Goal: Task Accomplishment & Management: Manage account settings

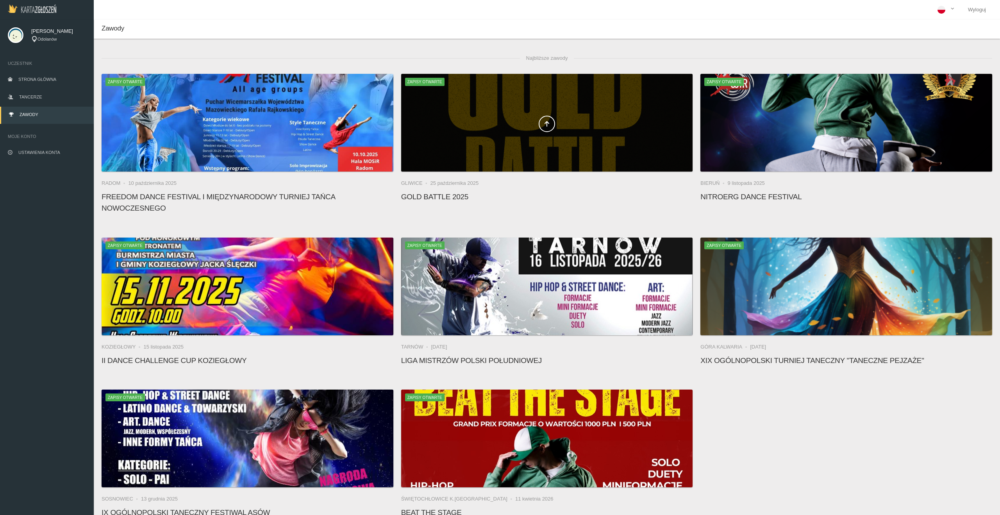
click at [588, 111] on div at bounding box center [547, 123] width 292 height 98
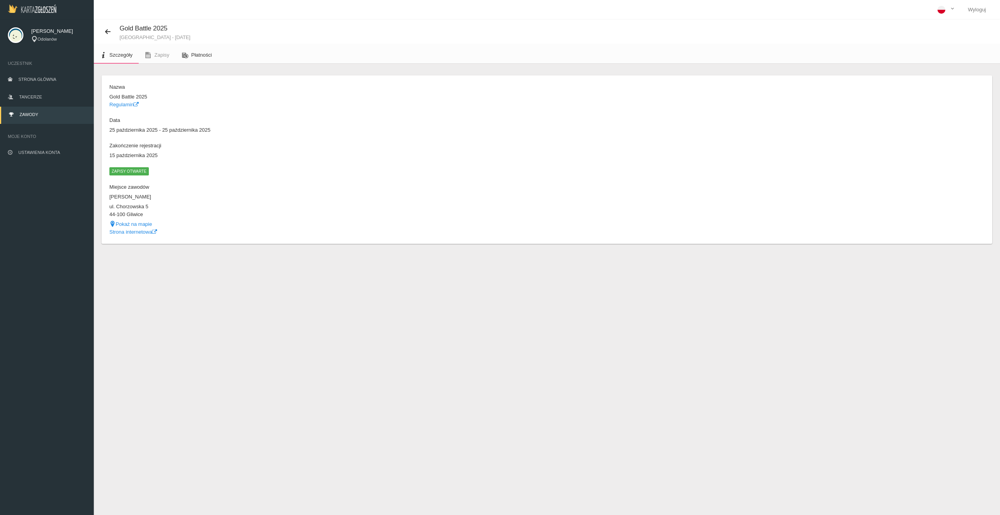
click at [191, 54] on span "Płatności" at bounding box center [201, 55] width 21 height 6
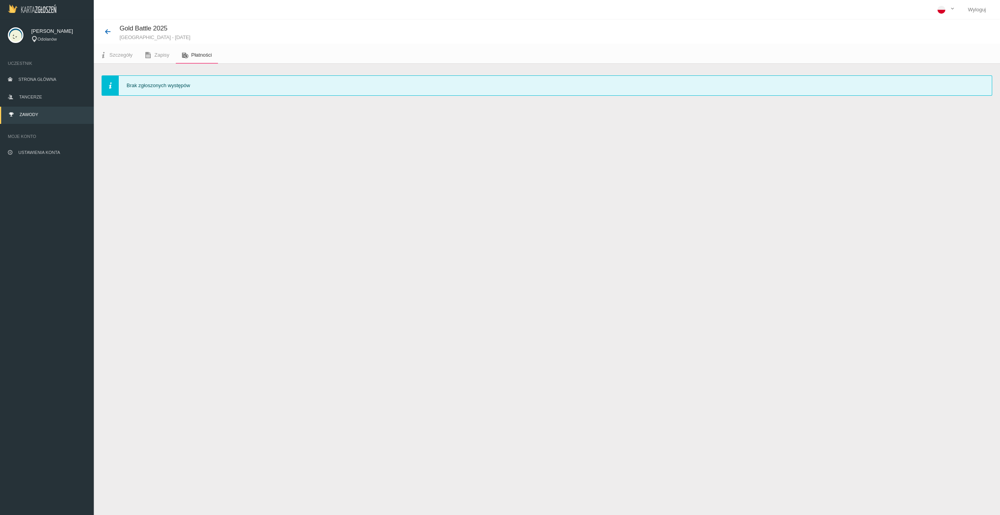
click at [108, 30] on icon at bounding box center [108, 32] width 6 height 6
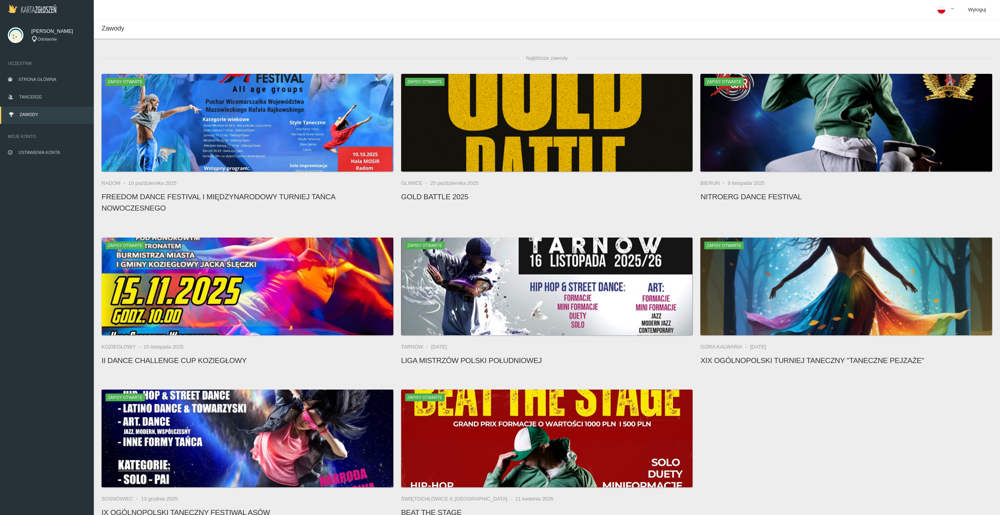
click at [979, 7] on link "Wyloguj" at bounding box center [977, 10] width 30 height 20
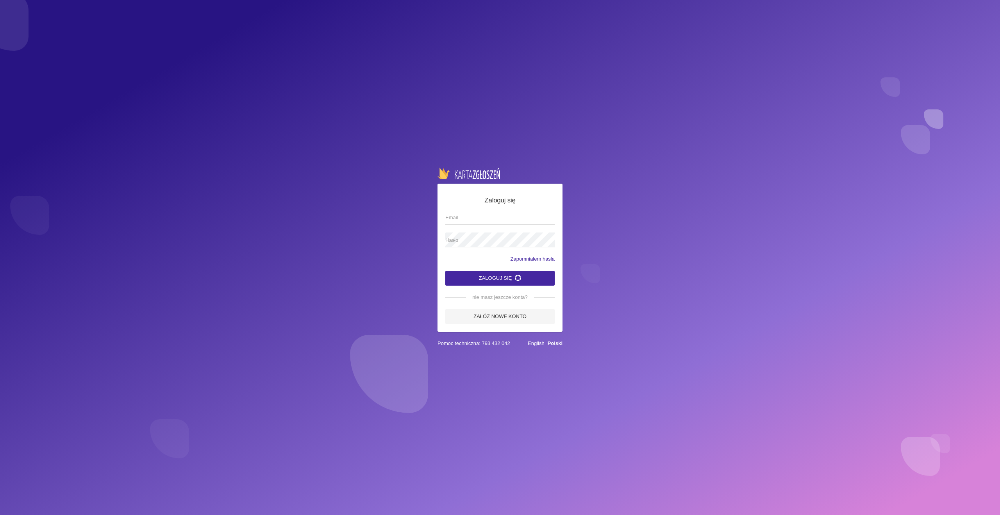
type input "[EMAIL_ADDRESS][DOMAIN_NAME]"
click at [482, 283] on button "Zaloguj się" at bounding box center [499, 278] width 109 height 15
